Goal: Complete application form: Complete application form

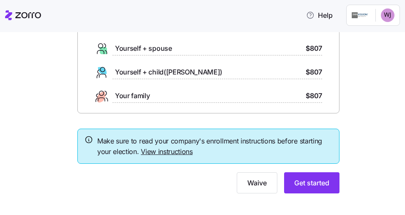
scroll to position [101, 0]
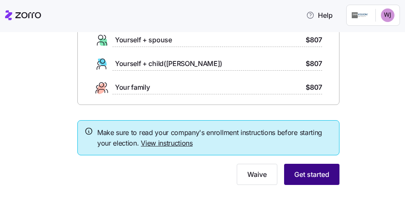
click at [317, 174] on span "Get started" at bounding box center [312, 174] width 35 height 10
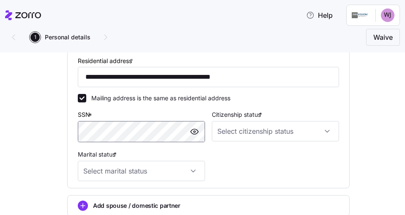
scroll to position [254, 0]
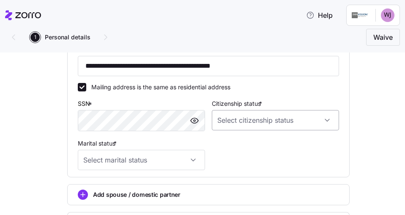
click at [324, 123] on div "Citizenship status *" at bounding box center [276, 115] width 134 height 40
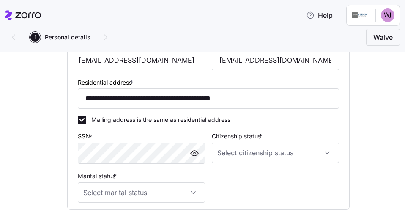
scroll to position [212, 0]
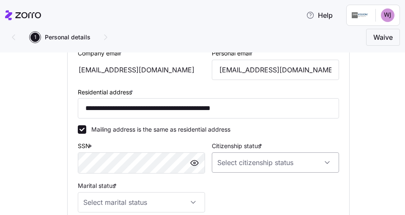
click at [325, 161] on input "Citizenship status *" at bounding box center [275, 162] width 127 height 20
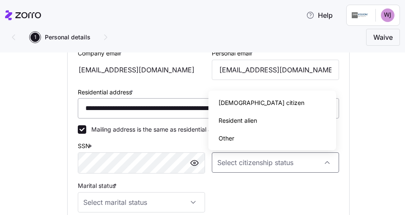
click at [239, 101] on span "[DEMOGRAPHIC_DATA] citizen" at bounding box center [262, 102] width 86 height 9
type input "[DEMOGRAPHIC_DATA] citizen"
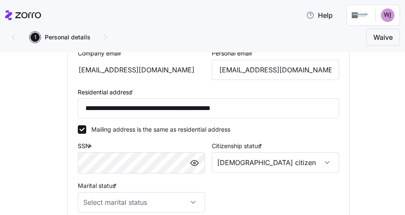
scroll to position [254, 0]
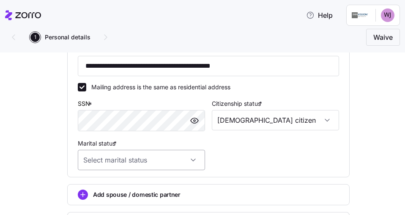
click at [187, 162] on input "Marital status *" at bounding box center [141, 160] width 127 height 20
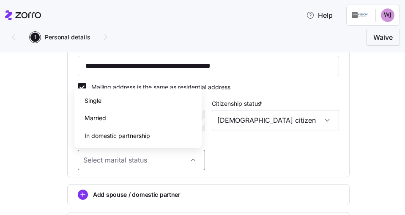
click at [98, 117] on span "Married" at bounding box center [96, 117] width 22 height 9
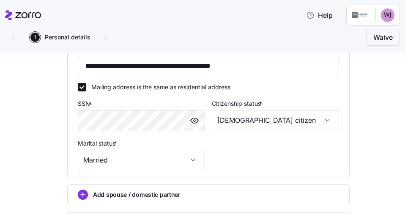
type input "Married"
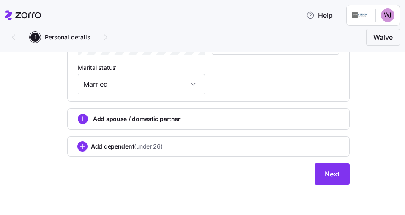
scroll to position [331, 0]
click at [157, 119] on span "Add spouse / domestic partner" at bounding box center [137, 119] width 88 height 8
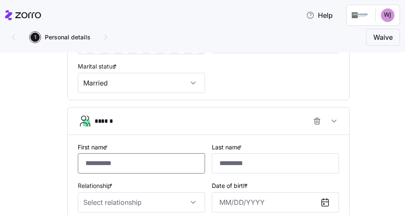
click at [92, 161] on input "First name *" at bounding box center [141, 163] width 127 height 20
type input "*****"
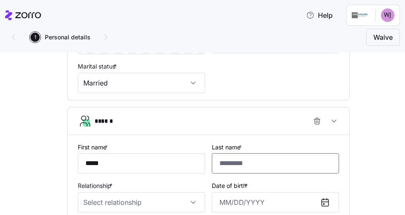
click at [236, 165] on input "Last name *" at bounding box center [275, 163] width 127 height 20
type input "*****"
click at [189, 203] on input "Relationship *" at bounding box center [141, 202] width 127 height 20
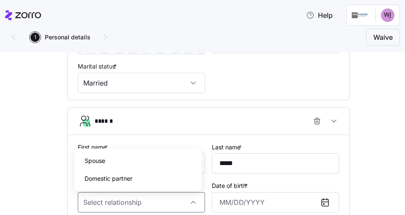
click at [97, 159] on span "Spouse" at bounding box center [95, 160] width 21 height 9
type input "Spouse"
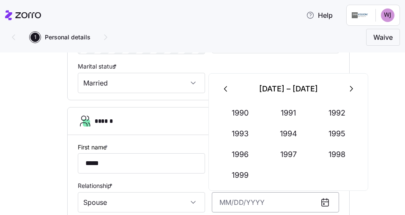
click at [221, 204] on input "Date of birth *" at bounding box center [275, 202] width 127 height 20
type input "4"
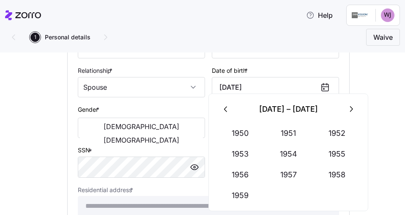
scroll to position [458, 0]
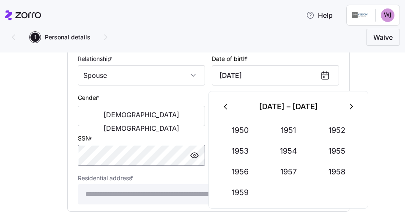
type input "[DATE]"
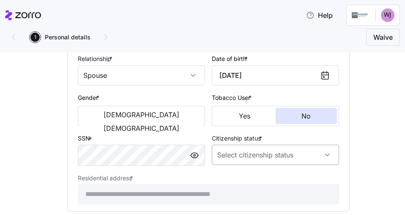
click at [327, 157] on input "Citizenship status *" at bounding box center [275, 155] width 127 height 20
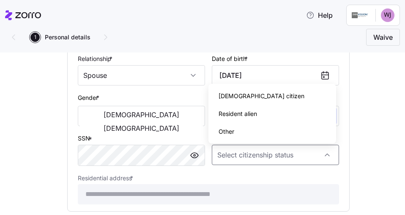
click at [244, 95] on span "[DEMOGRAPHIC_DATA] citizen" at bounding box center [262, 95] width 86 height 9
type input "[DEMOGRAPHIC_DATA] citizen"
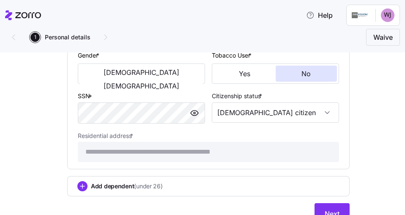
scroll to position [543, 0]
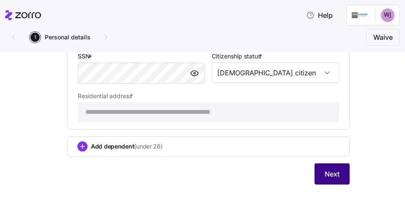
click at [326, 172] on span "Next" at bounding box center [332, 174] width 15 height 10
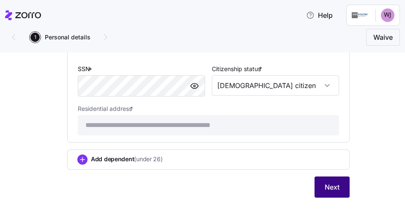
scroll to position [558, 0]
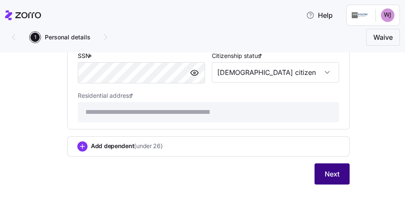
click at [325, 174] on span "Next" at bounding box center [332, 174] width 15 height 10
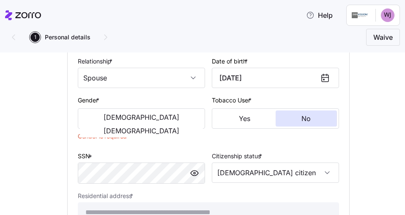
scroll to position [473, 0]
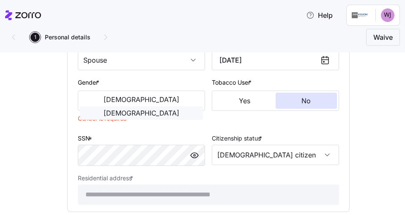
click at [179, 110] on span "[DEMOGRAPHIC_DATA]" at bounding box center [142, 113] width 76 height 7
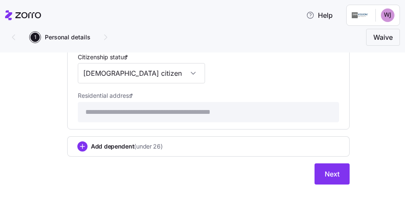
scroll to position [582, 0]
click at [318, 170] on button "Next" at bounding box center [332, 173] width 35 height 21
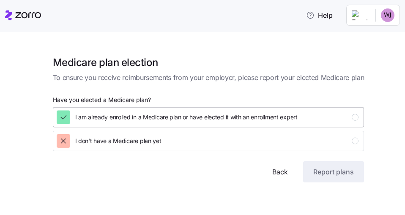
click at [356, 117] on div "button" at bounding box center [355, 117] width 7 height 7
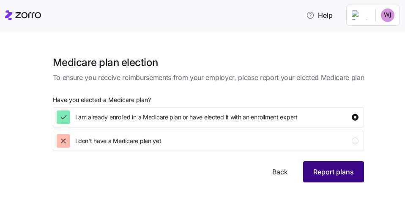
click at [325, 171] on span "Report plans" at bounding box center [334, 172] width 41 height 10
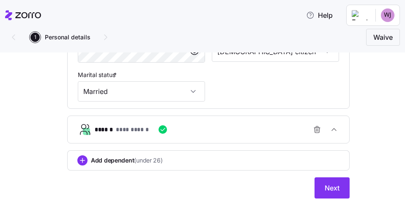
scroll to position [331, 0]
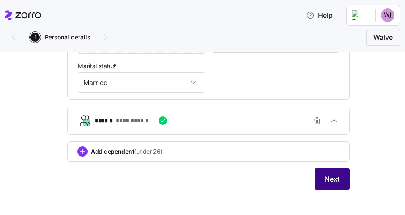
click at [334, 177] on span "Next" at bounding box center [332, 179] width 15 height 10
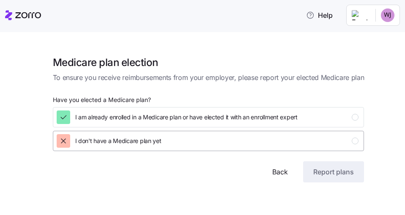
click at [357, 141] on div "button" at bounding box center [355, 141] width 7 height 7
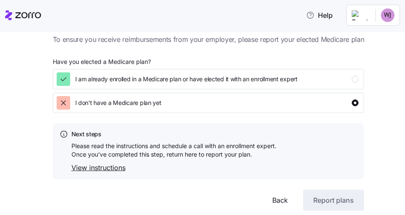
scroll to position [44, 0]
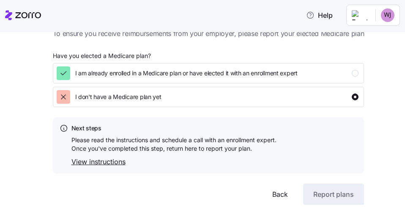
click at [108, 161] on link "View instructions" at bounding box center [174, 162] width 205 height 11
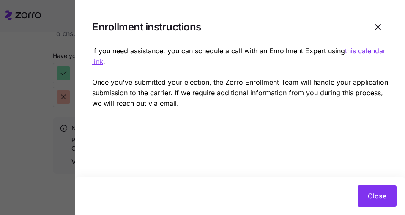
click at [121, 63] on u "this calendar link" at bounding box center [239, 56] width 294 height 19
